Goal: Find specific page/section: Find specific page/section

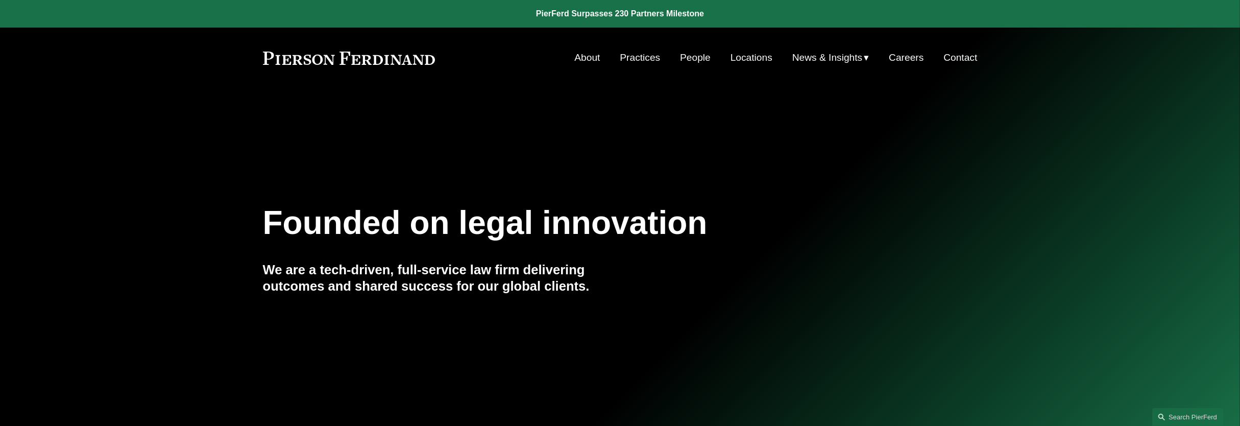
click at [699, 57] on link "People" at bounding box center [695, 57] width 31 height 19
click at [691, 62] on link "People" at bounding box center [695, 57] width 31 height 19
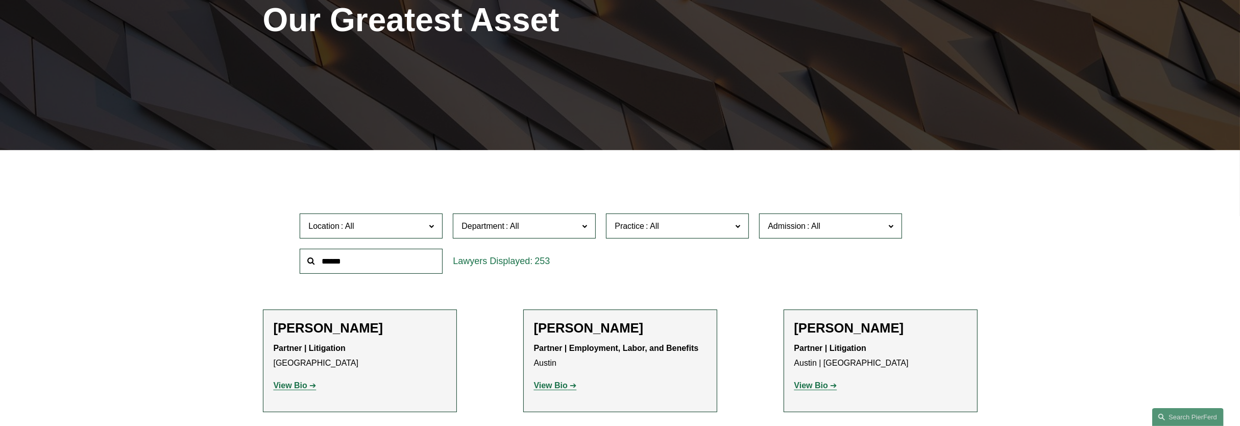
scroll to position [191, 0]
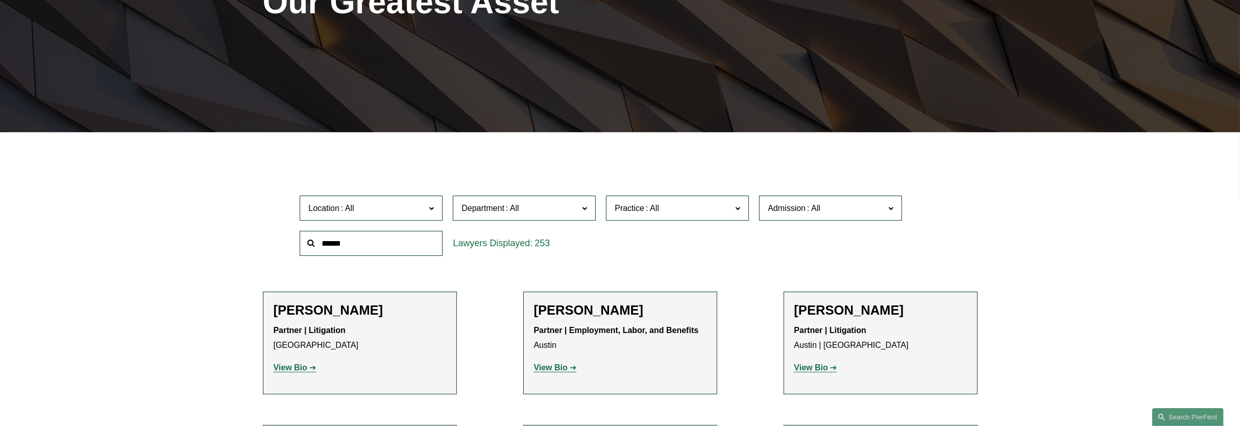
drag, startPoint x: 350, startPoint y: 242, endPoint x: 354, endPoint y: 238, distance: 5.8
click at [350, 242] on input "text" at bounding box center [371, 243] width 143 height 25
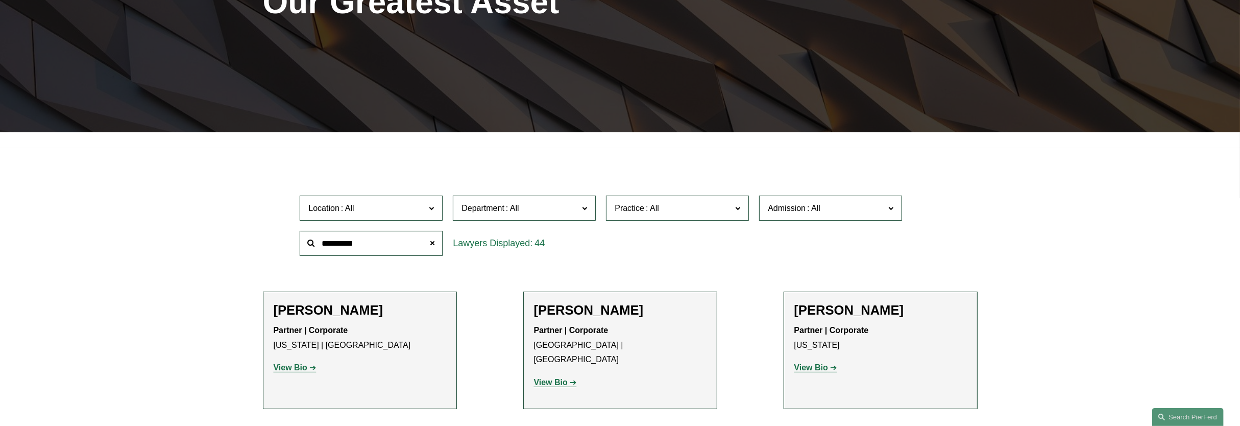
type input "**********"
click at [674, 208] on span "Practice" at bounding box center [673, 208] width 117 height 14
click at [774, 211] on span "Admission" at bounding box center [787, 208] width 38 height 9
click at [529, 212] on span "Department" at bounding box center [519, 208] width 117 height 14
click at [532, 211] on span "Department" at bounding box center [519, 208] width 117 height 14
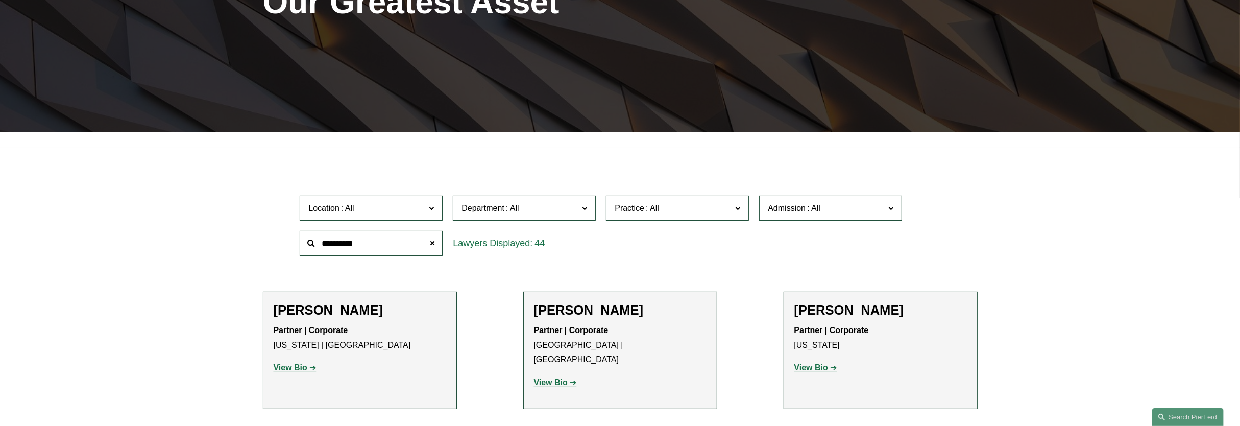
click at [547, 208] on span "Department" at bounding box center [519, 208] width 117 height 14
click at [0, 0] on link "Litigation" at bounding box center [0, 0] width 0 height 0
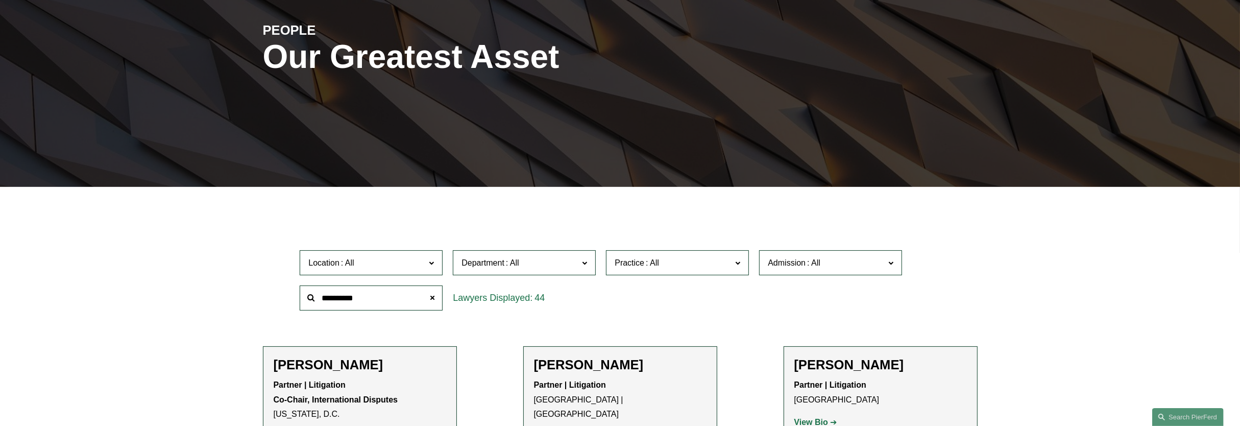
scroll to position [225, 0]
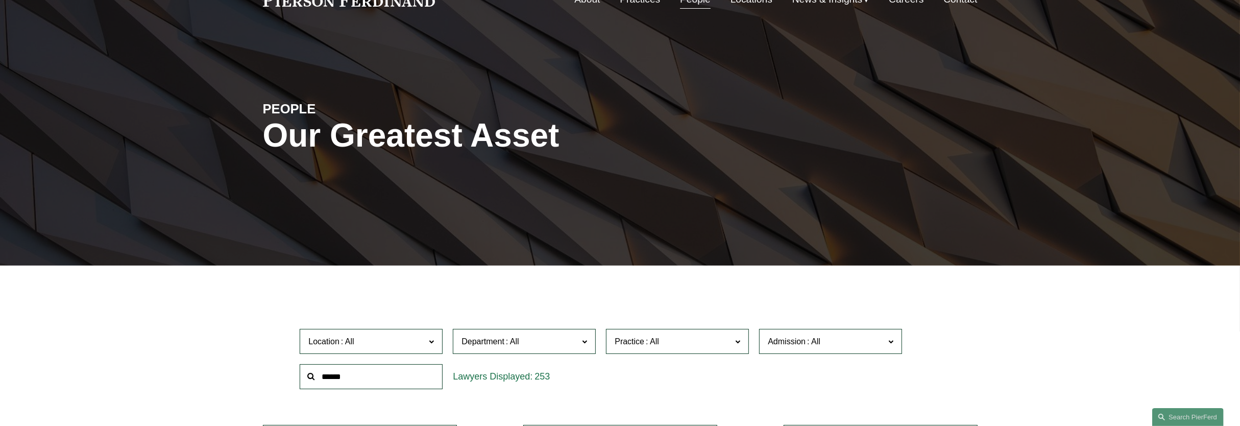
scroll to position [128, 0]
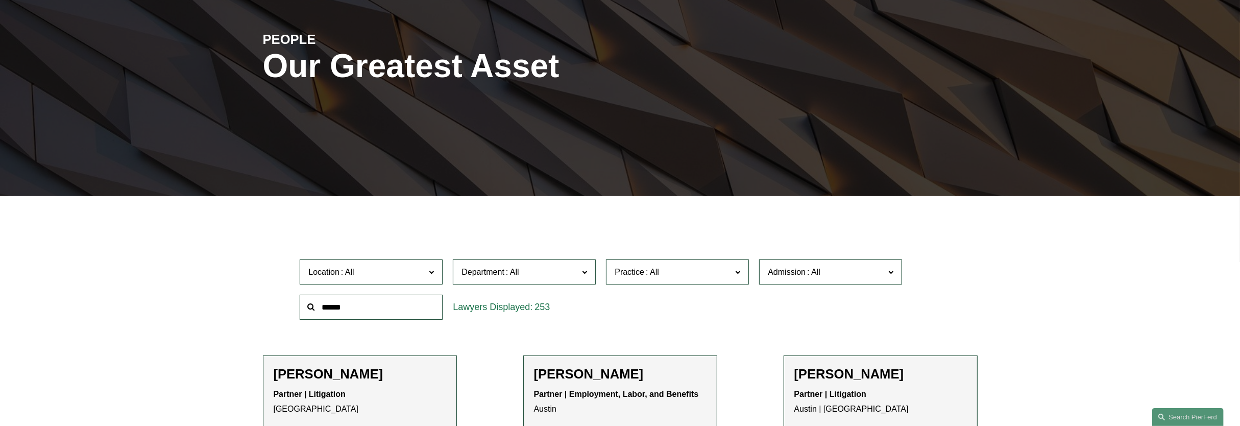
click at [347, 315] on input "text" at bounding box center [371, 307] width 143 height 25
type input "****"
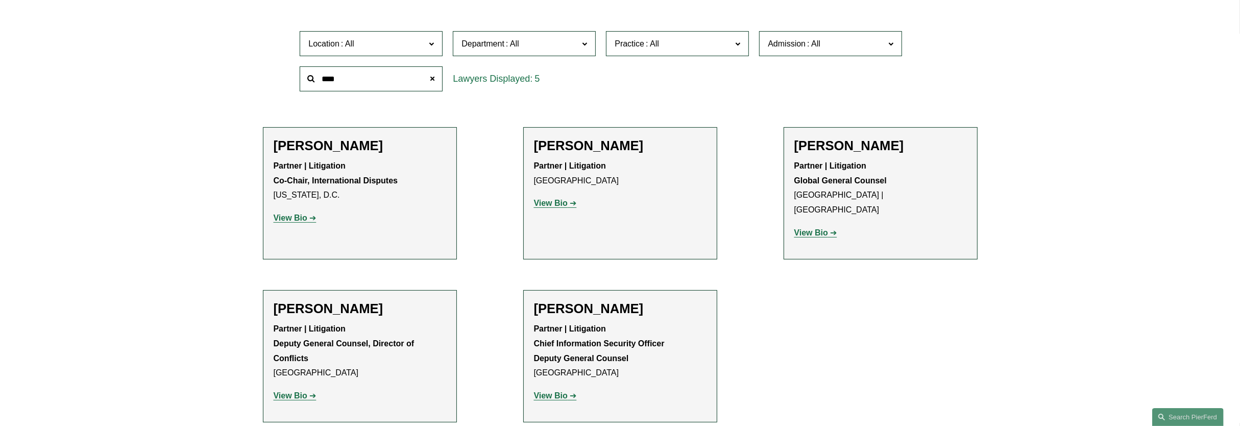
scroll to position [383, 0]
